Goal: Navigation & Orientation: Understand site structure

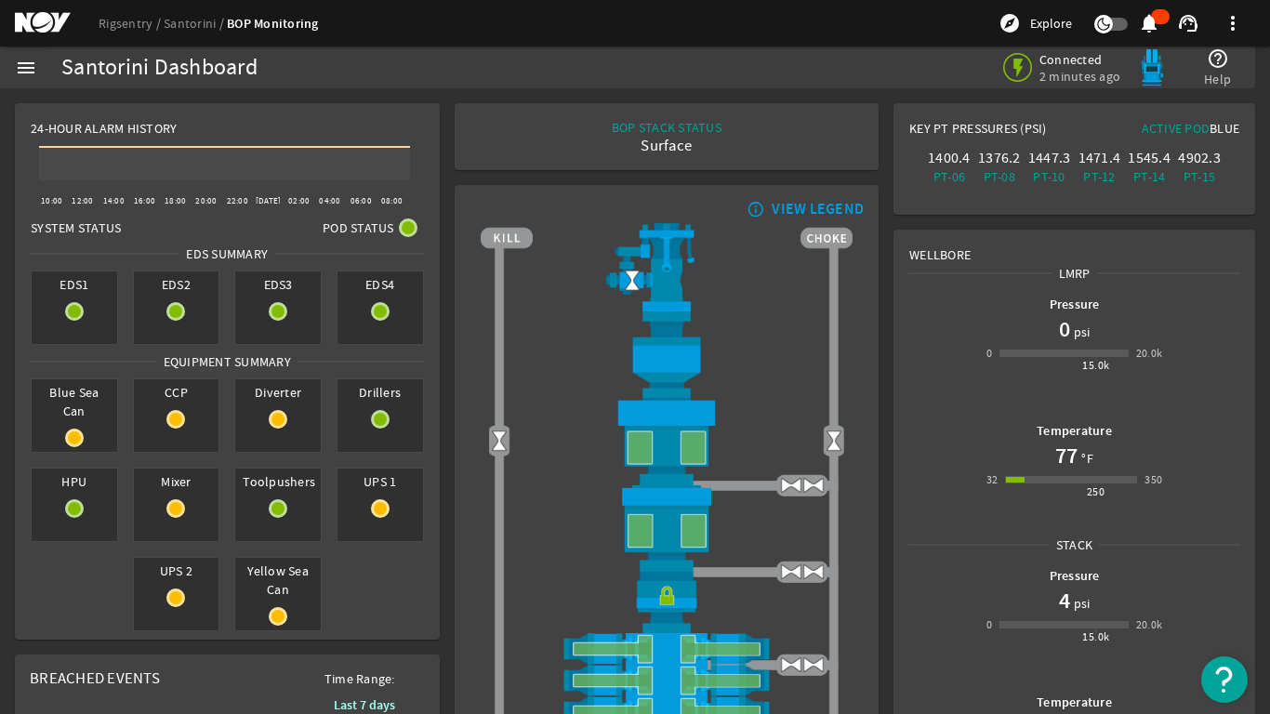
drag, startPoint x: 15, startPoint y: 68, endPoint x: 71, endPoint y: 82, distance: 57.5
click at [15, 68] on mat-icon "menu" at bounding box center [26, 68] width 22 height 22
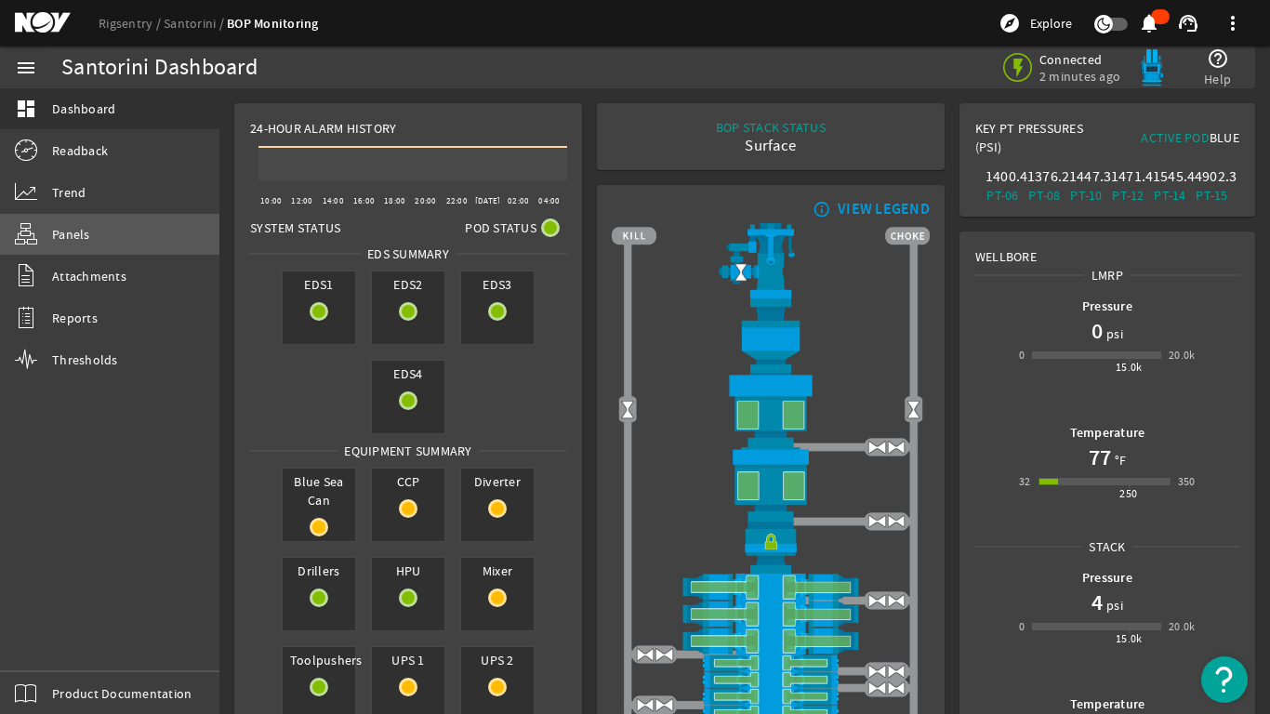
click at [67, 236] on span "Panels" at bounding box center [71, 234] width 38 height 19
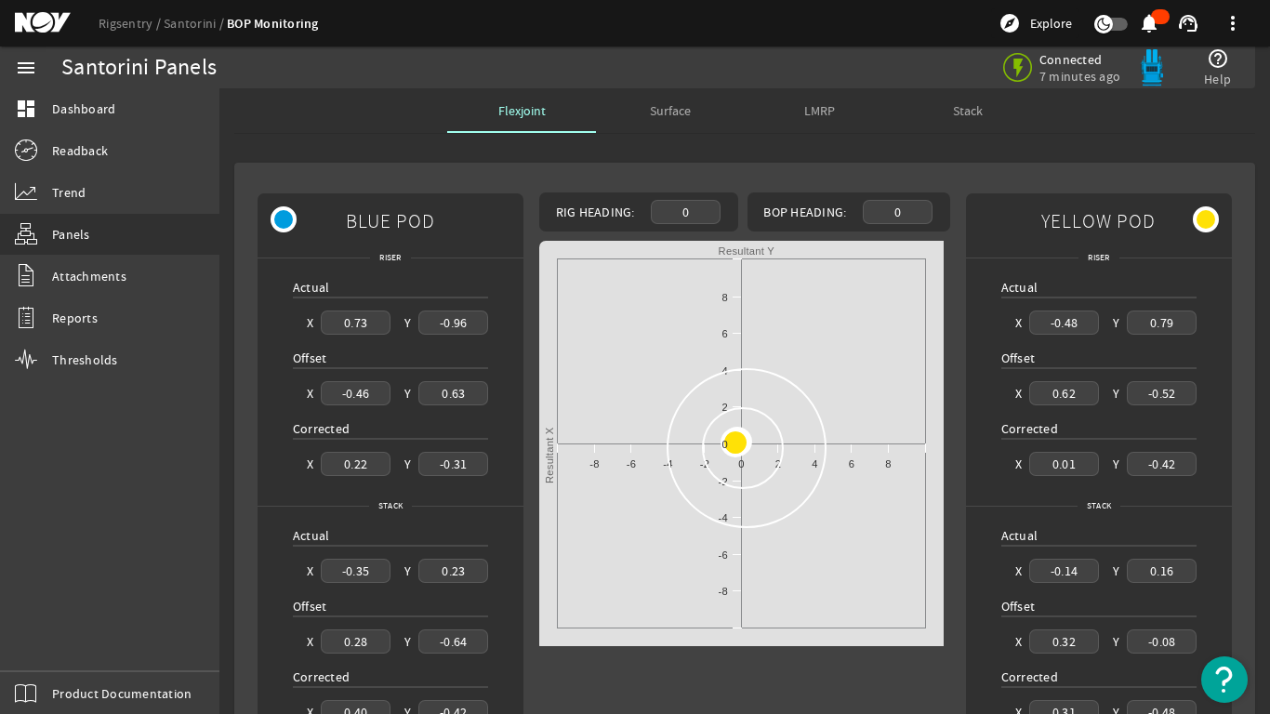
click at [962, 110] on span "Stack" at bounding box center [968, 110] width 30 height 13
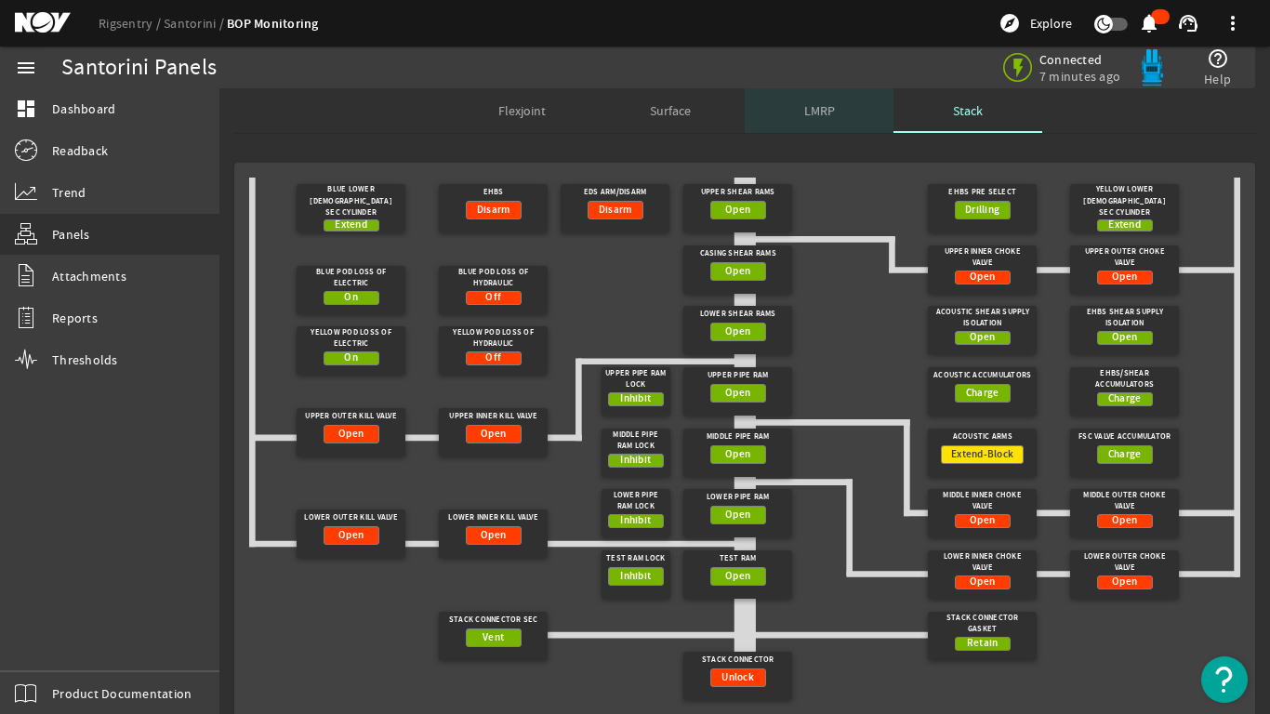
click at [819, 109] on span "LMRP" at bounding box center [819, 110] width 31 height 13
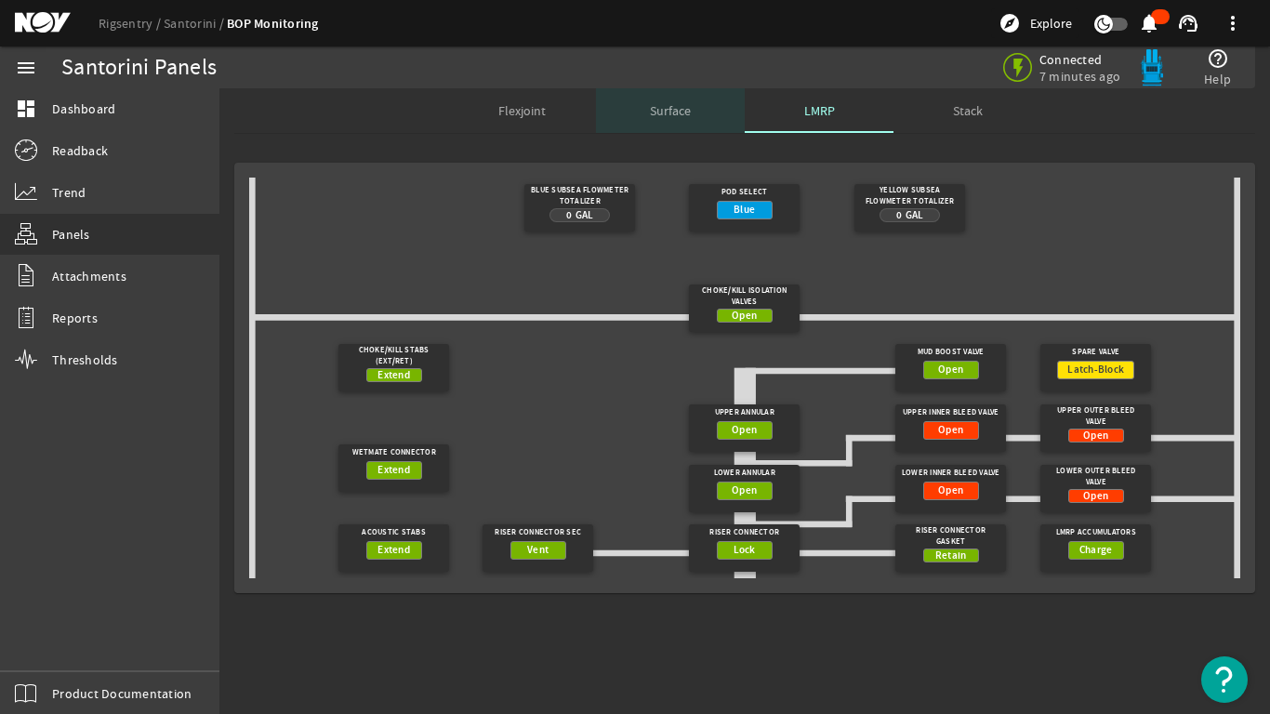
click at [660, 104] on span "Surface" at bounding box center [670, 110] width 41 height 13
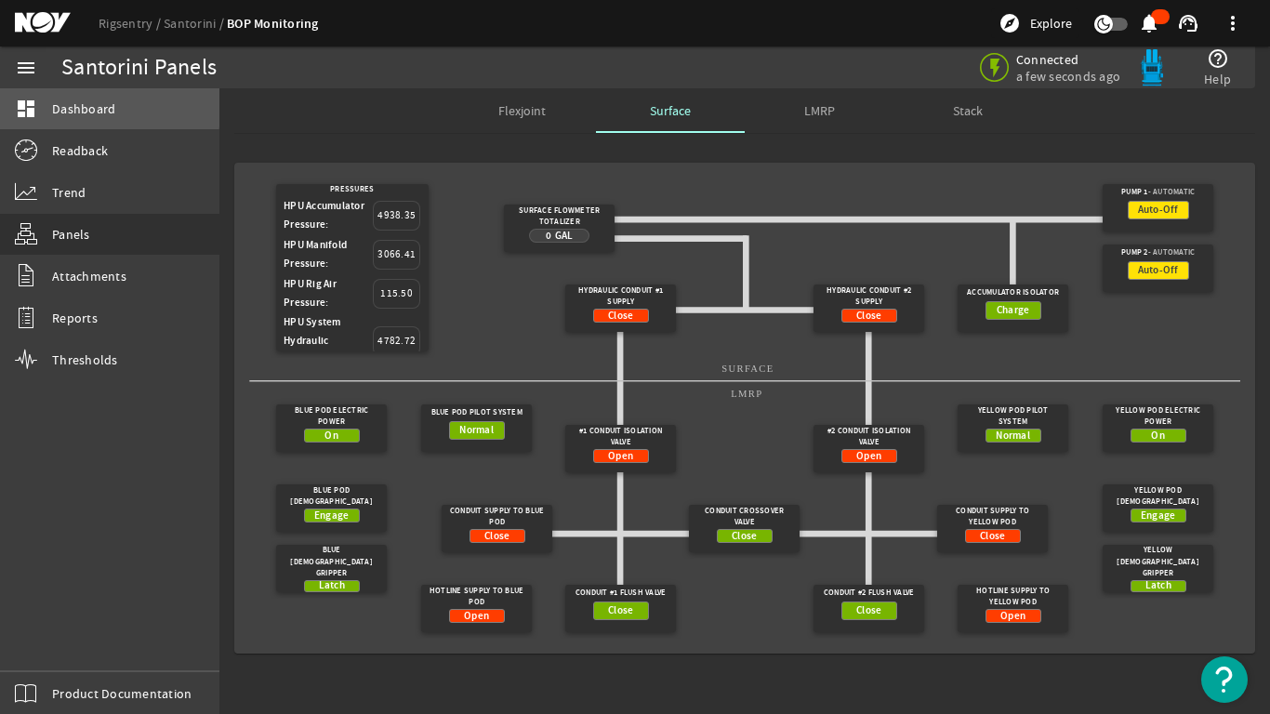
click at [71, 104] on span "Dashboard" at bounding box center [83, 108] width 63 height 19
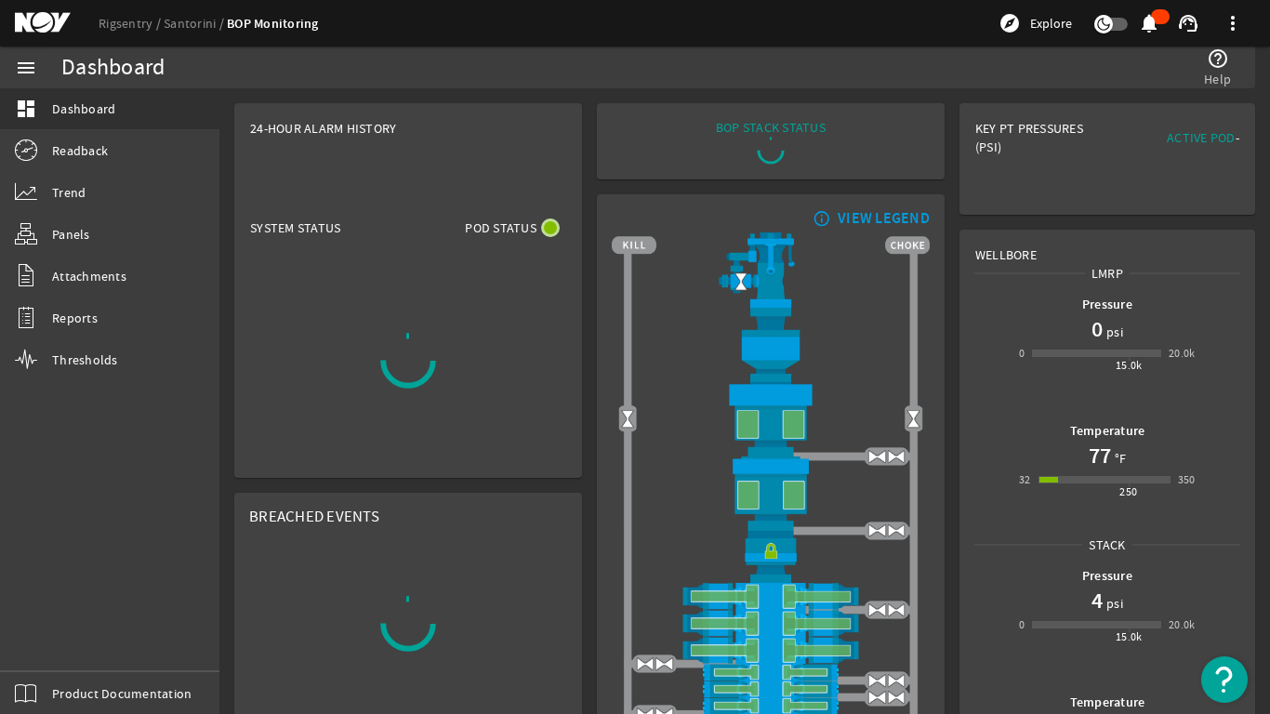
click at [33, 61] on mat-icon "menu" at bounding box center [26, 68] width 22 height 22
